Goal: Obtain resource: Download file/media

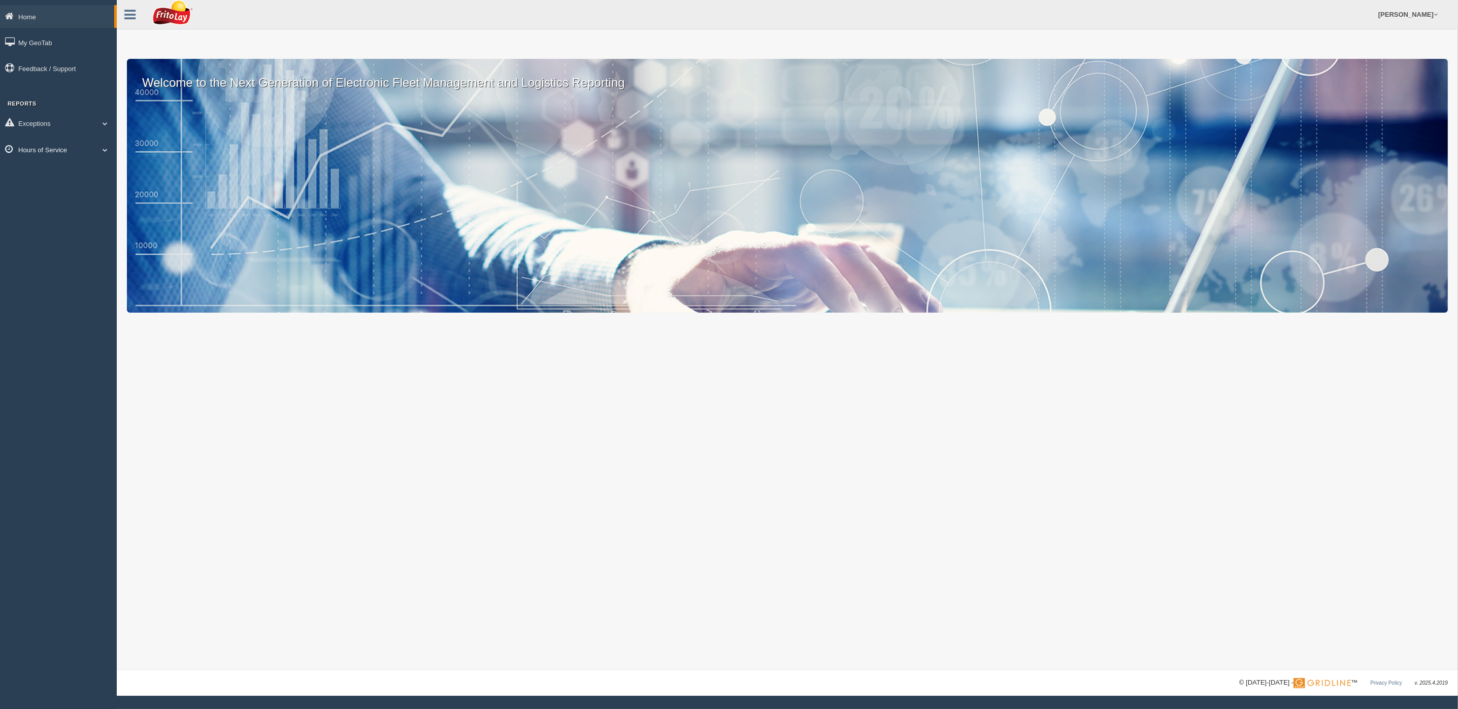
click at [104, 147] on span at bounding box center [104, 149] width 13 height 5
click at [53, 200] on link "HOS Violations" at bounding box center [66, 209] width 96 height 18
click at [39, 143] on link "Hours of Service" at bounding box center [58, 149] width 117 height 23
click at [49, 201] on link "HOS Violations" at bounding box center [66, 209] width 96 height 18
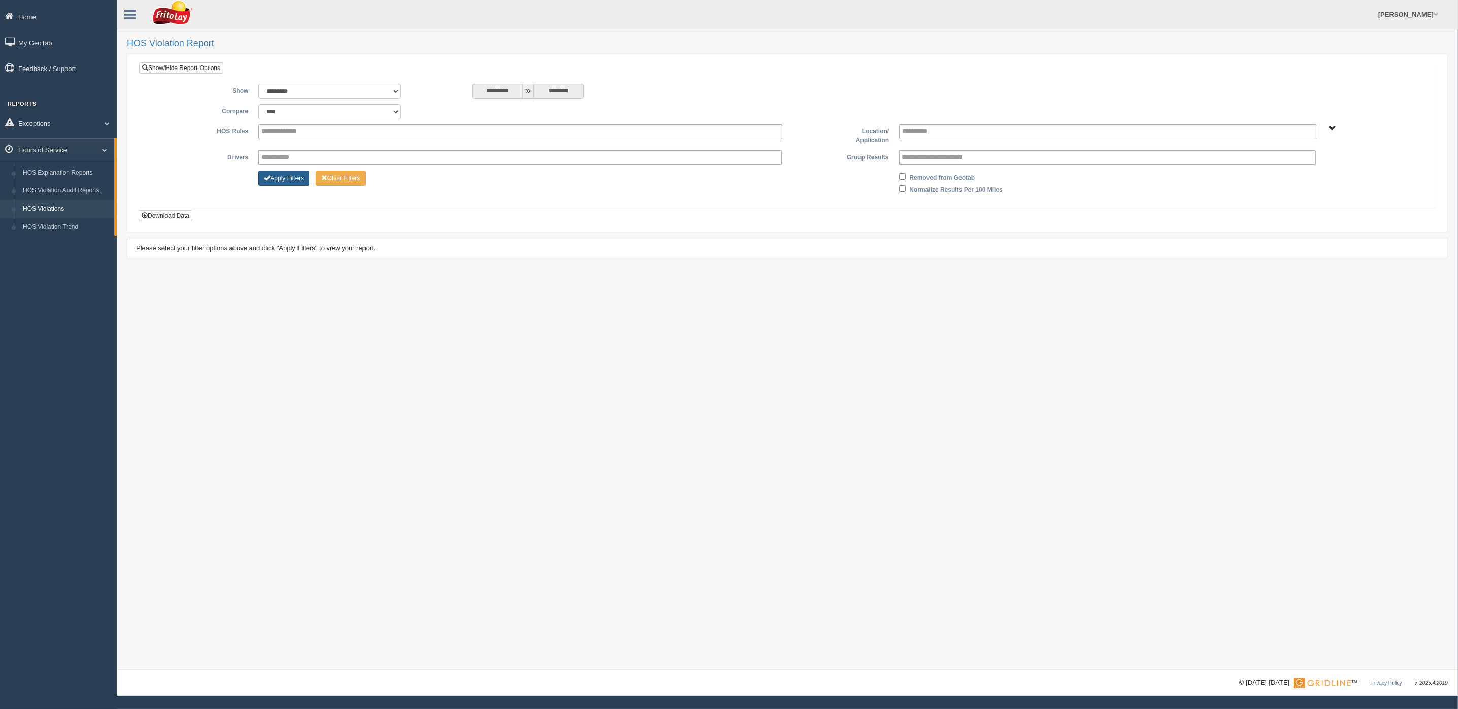
click at [289, 177] on button "Apply Filters" at bounding box center [283, 178] width 51 height 15
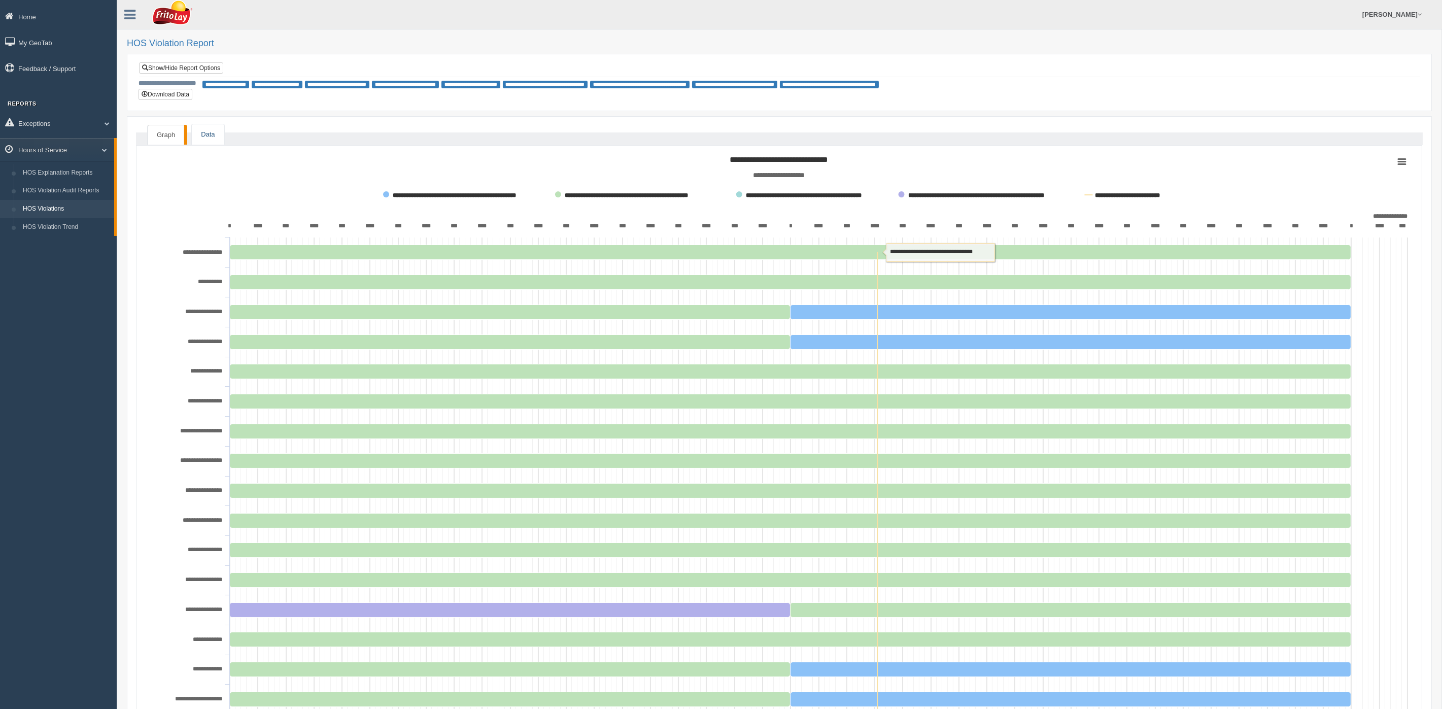
click at [205, 137] on link "Data" at bounding box center [208, 134] width 32 height 21
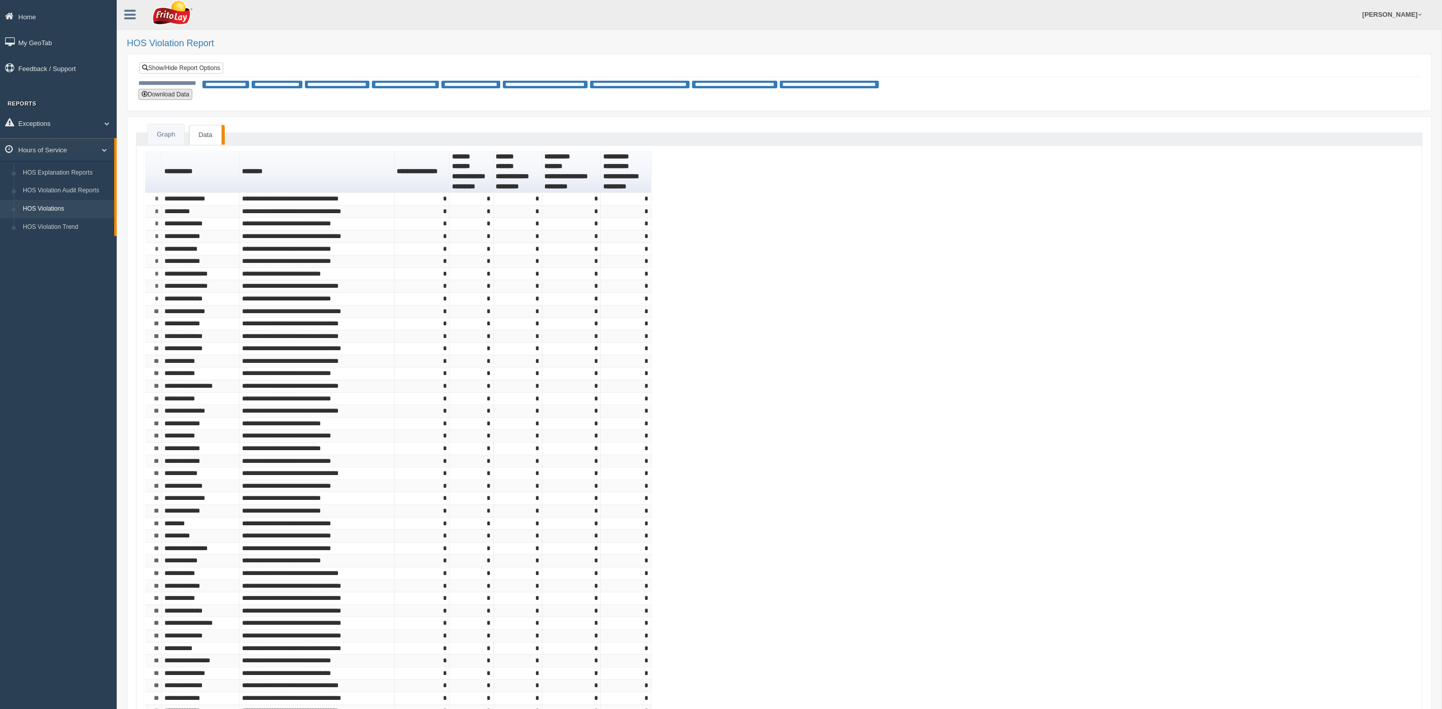
click at [160, 94] on button "Download Data" at bounding box center [166, 94] width 54 height 11
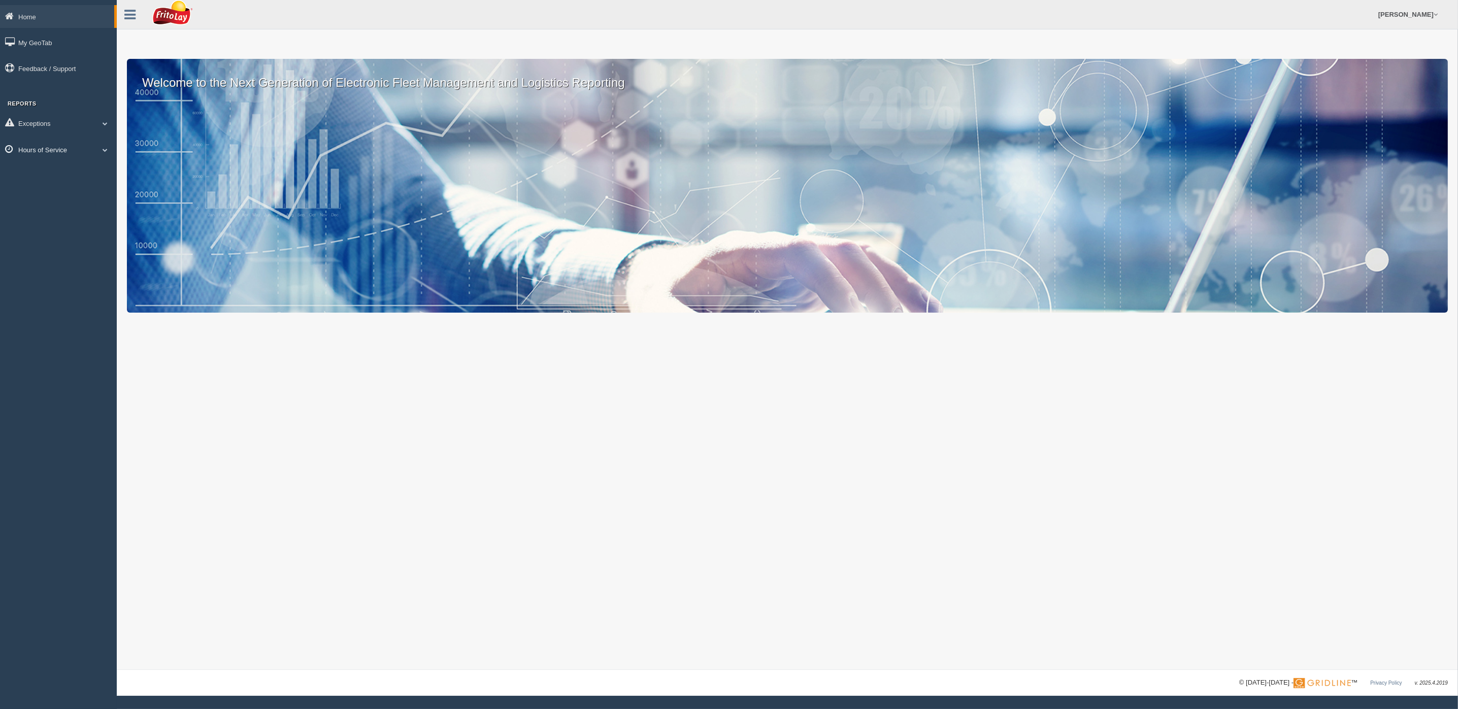
click at [104, 147] on span at bounding box center [104, 149] width 13 height 5
click at [51, 203] on link "HOS Violations" at bounding box center [66, 209] width 96 height 18
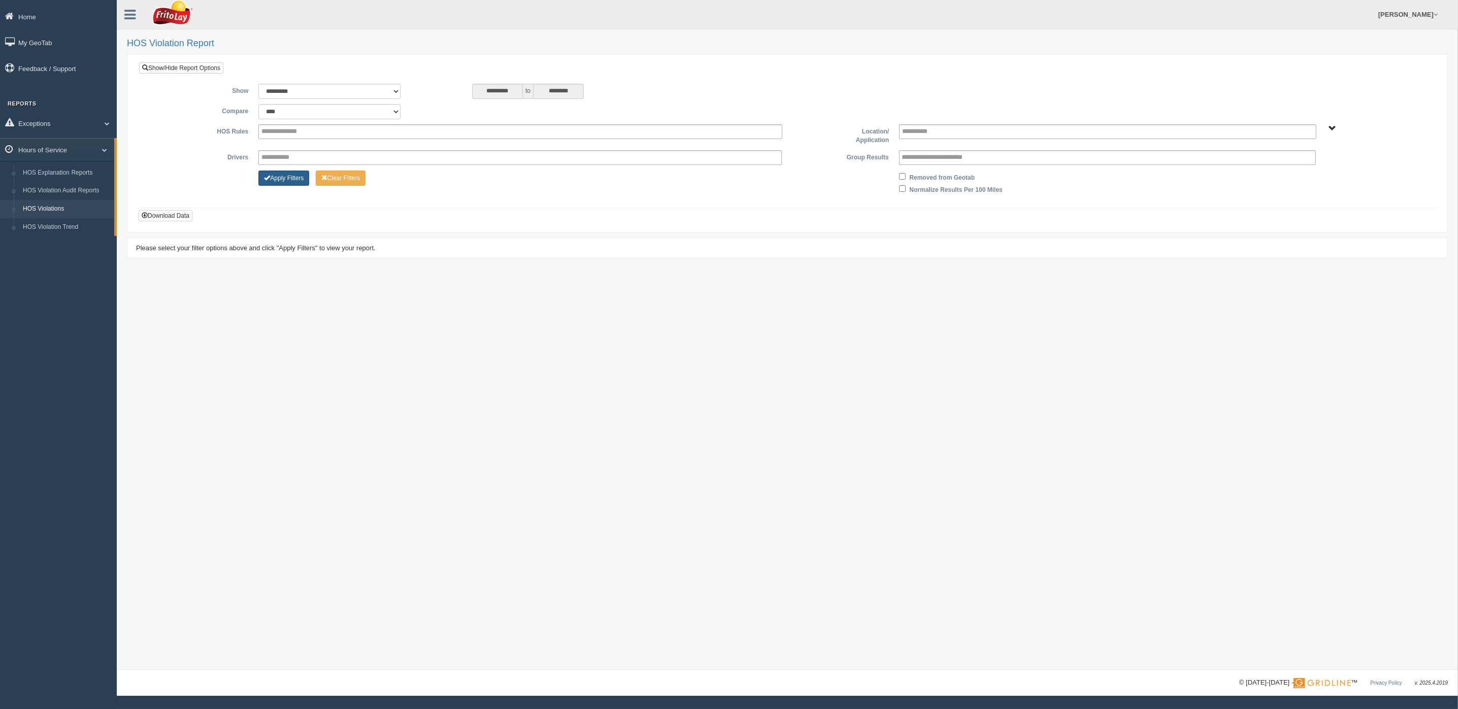
click at [292, 177] on button "Apply Filters" at bounding box center [283, 178] width 51 height 15
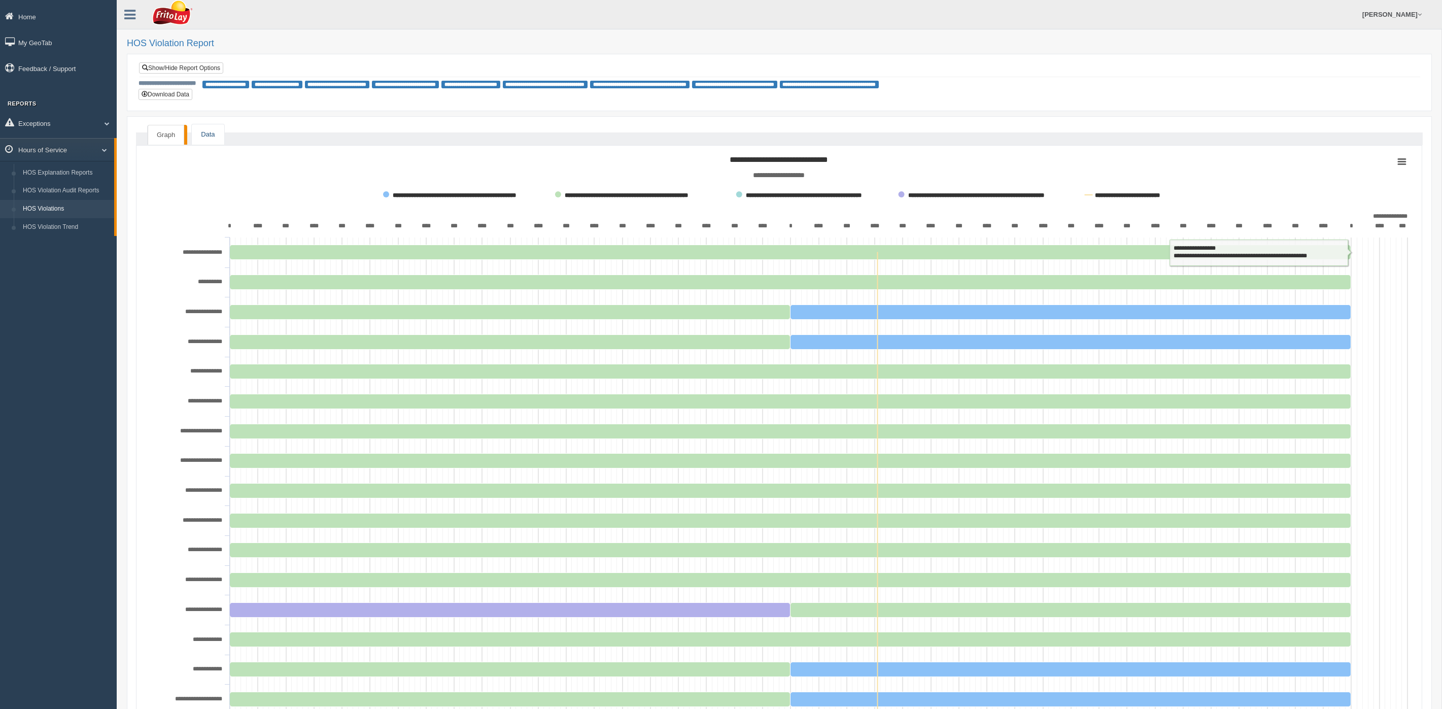
click at [206, 135] on link "Data" at bounding box center [208, 134] width 32 height 21
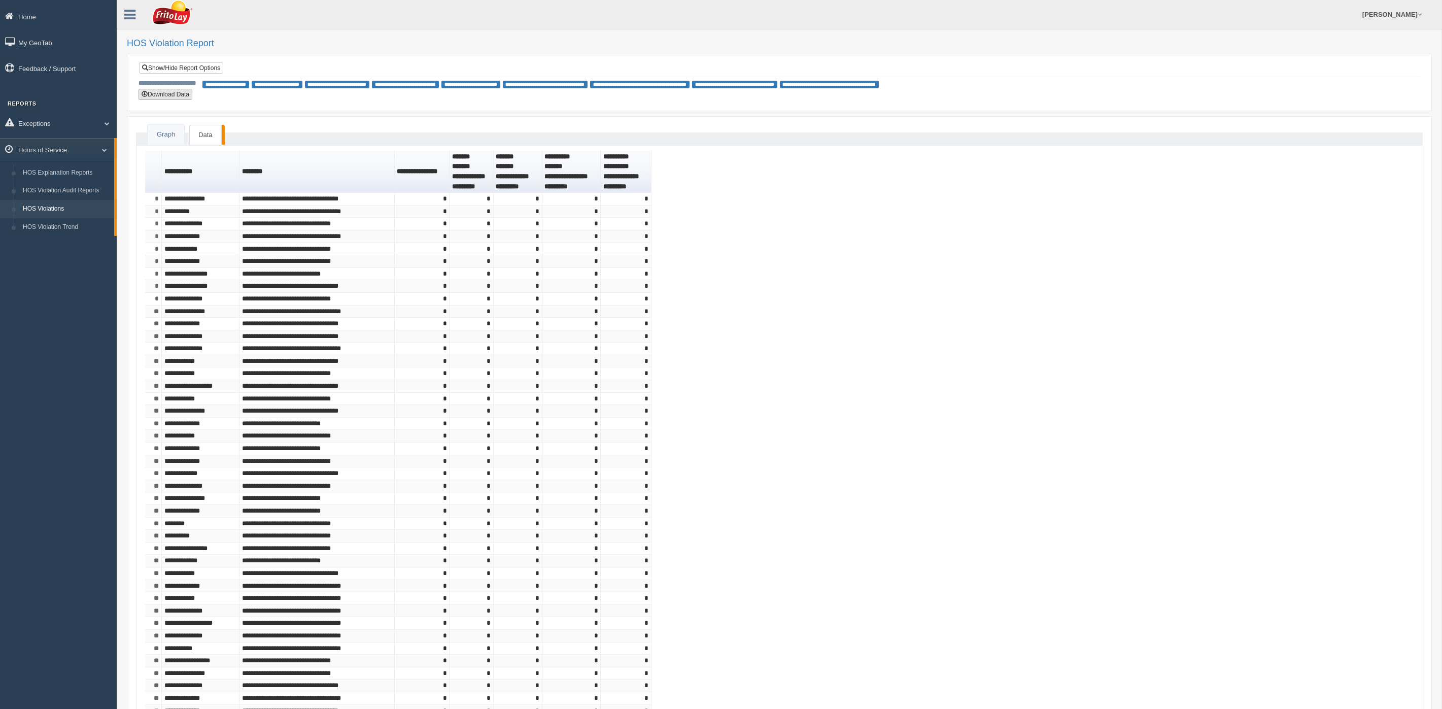
click at [164, 93] on button "Download Data" at bounding box center [166, 94] width 54 height 11
